Goal: Task Accomplishment & Management: Manage account settings

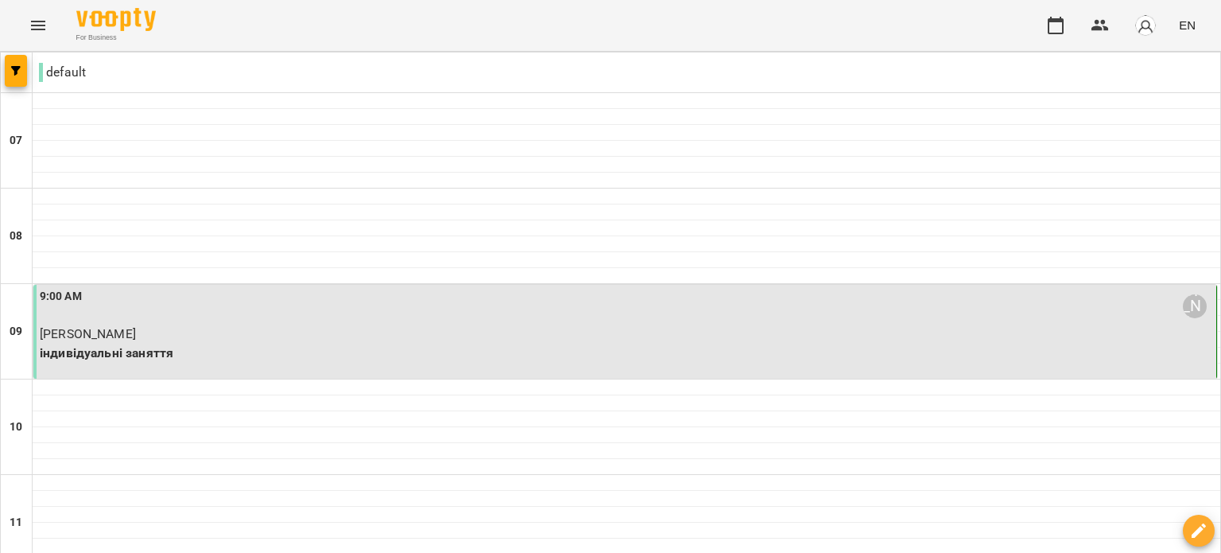
scroll to position [398, 0]
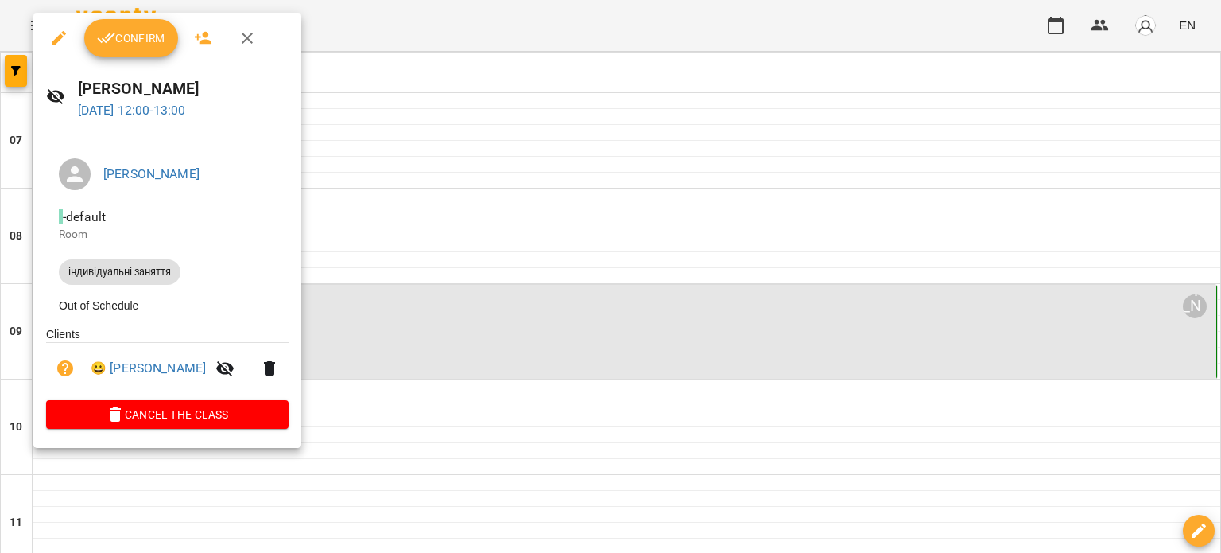
click at [140, 36] on span "Confirm" at bounding box center [131, 38] width 68 height 19
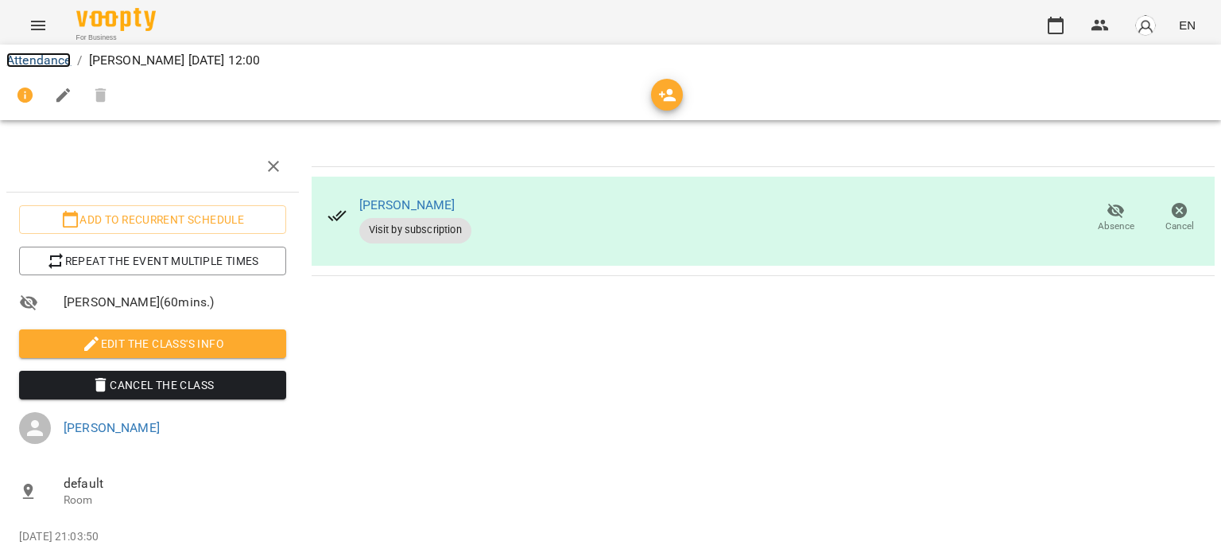
click at [18, 56] on link "Attendance" at bounding box center [38, 59] width 64 height 15
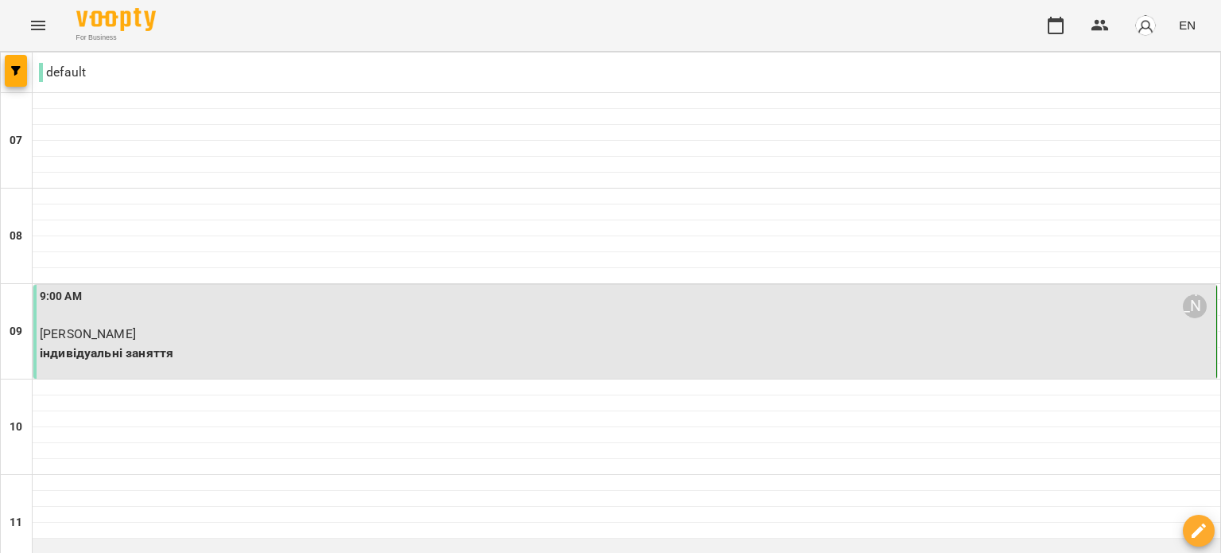
scroll to position [557, 0]
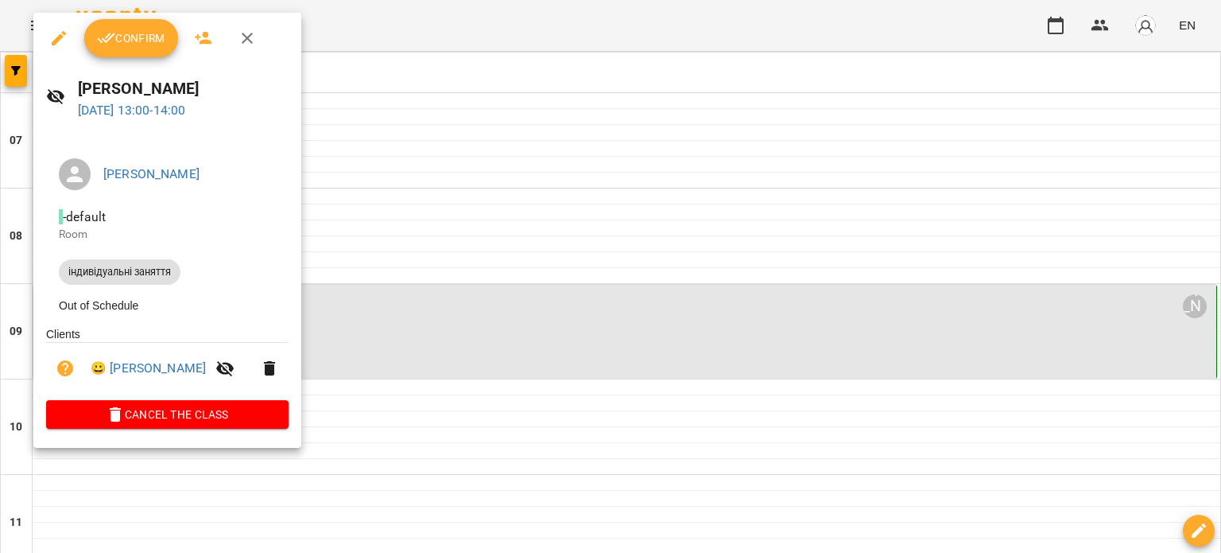
click at [140, 37] on span "Confirm" at bounding box center [131, 38] width 68 height 19
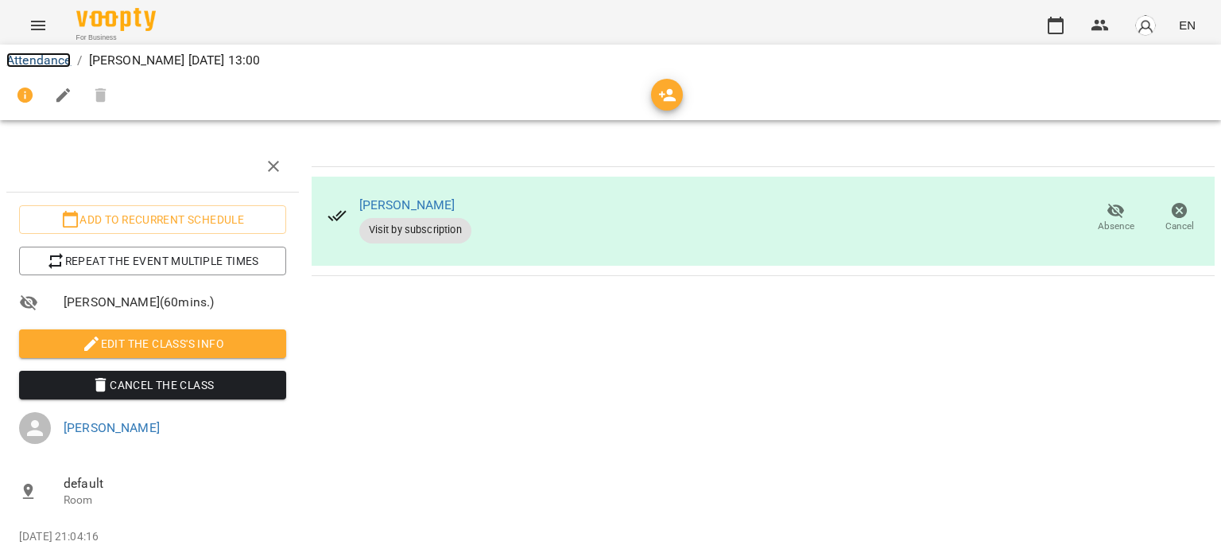
click at [34, 59] on link "Attendance" at bounding box center [38, 59] width 64 height 15
